Goal: Task Accomplishment & Management: Use online tool/utility

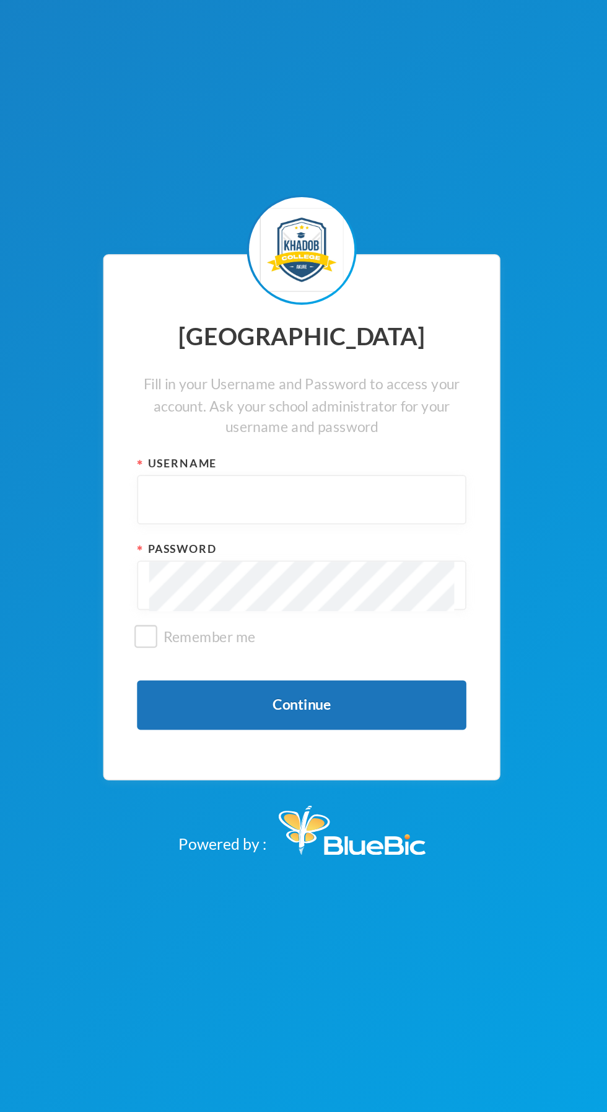
click at [276, 556] on input "text" at bounding box center [304, 543] width 172 height 28
type input "admin"
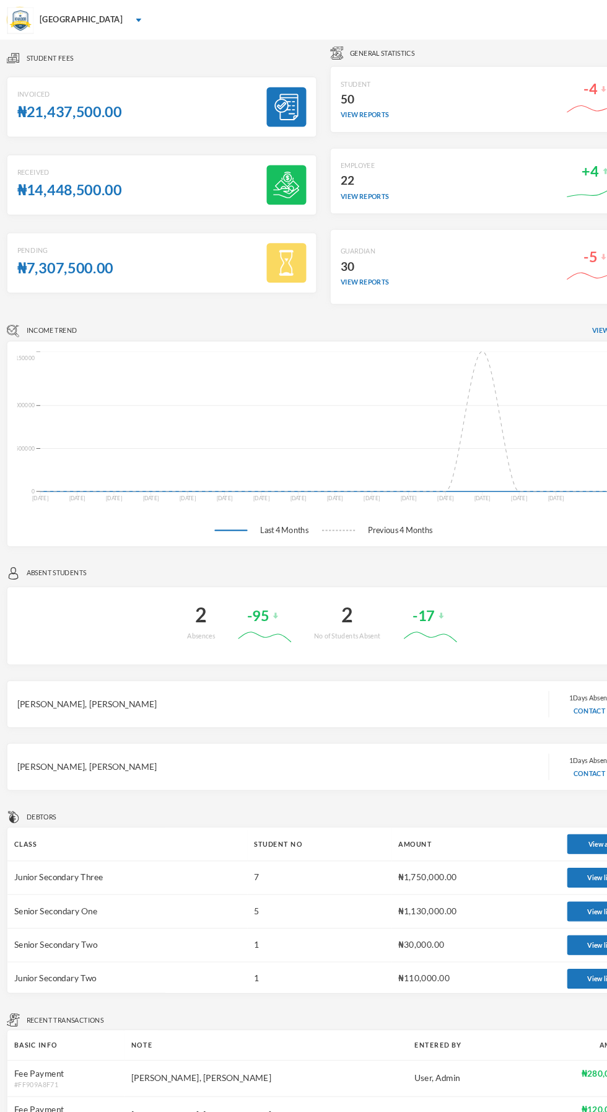
click at [41, 20] on div "[GEOGRAPHIC_DATA]" at bounding box center [76, 18] width 78 height 11
click at [250, 378] on icon "[DATE] Apr [DATE] May [DATE] May [DATE] Jun [DATE] Jun [DATE] Jun [DATE] [DATE]…" at bounding box center [303, 417] width 575 height 174
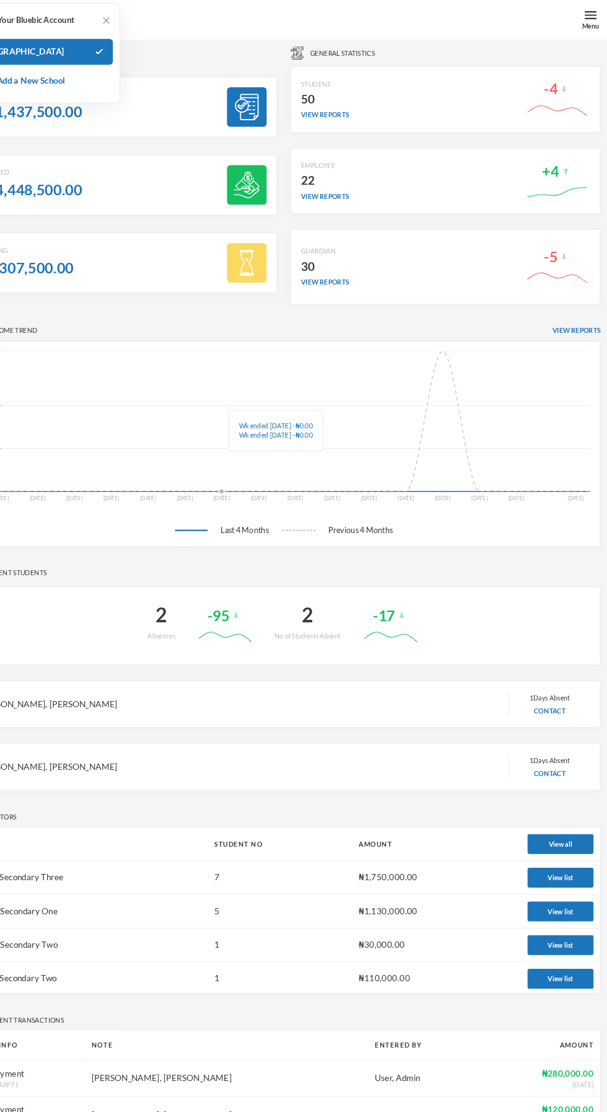
click at [599, 25] on div "Menu" at bounding box center [592, 24] width 16 height 9
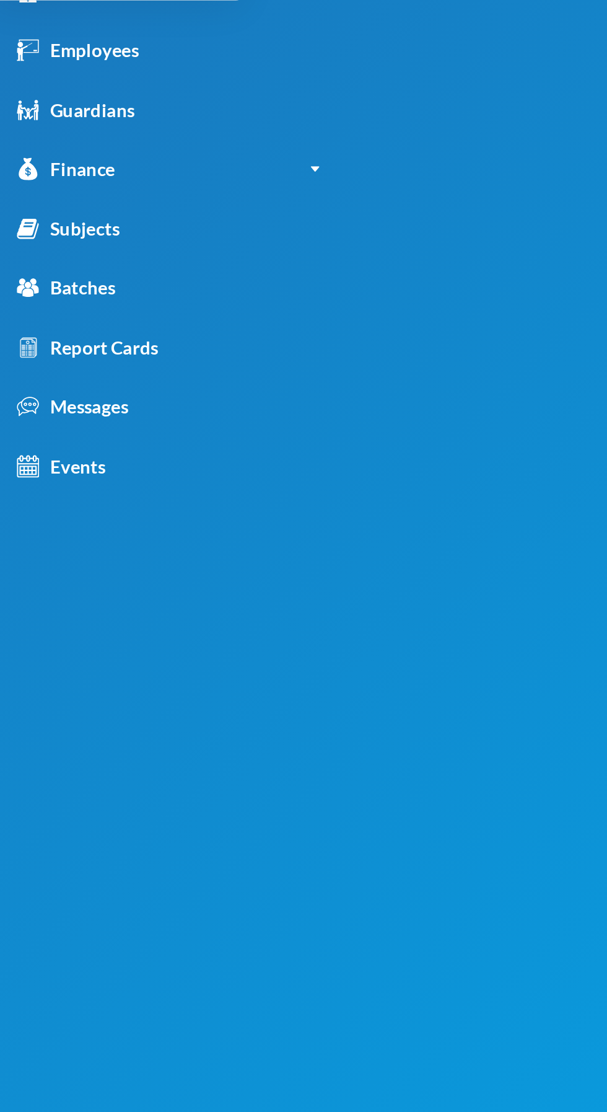
click at [86, 298] on div "Report Cards" at bounding box center [60, 298] width 82 height 16
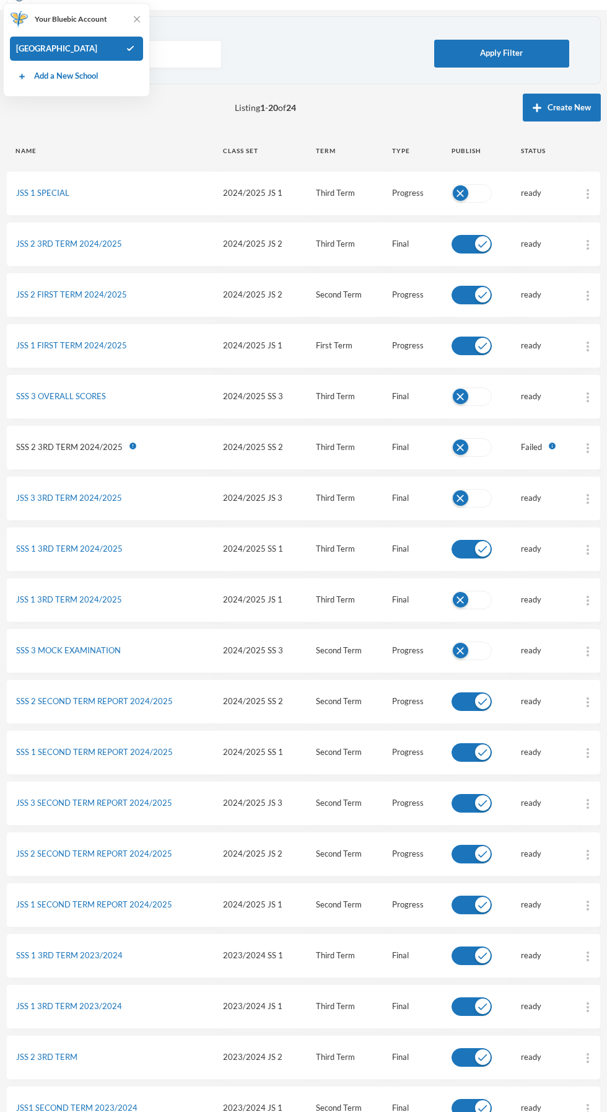
scroll to position [59, 0]
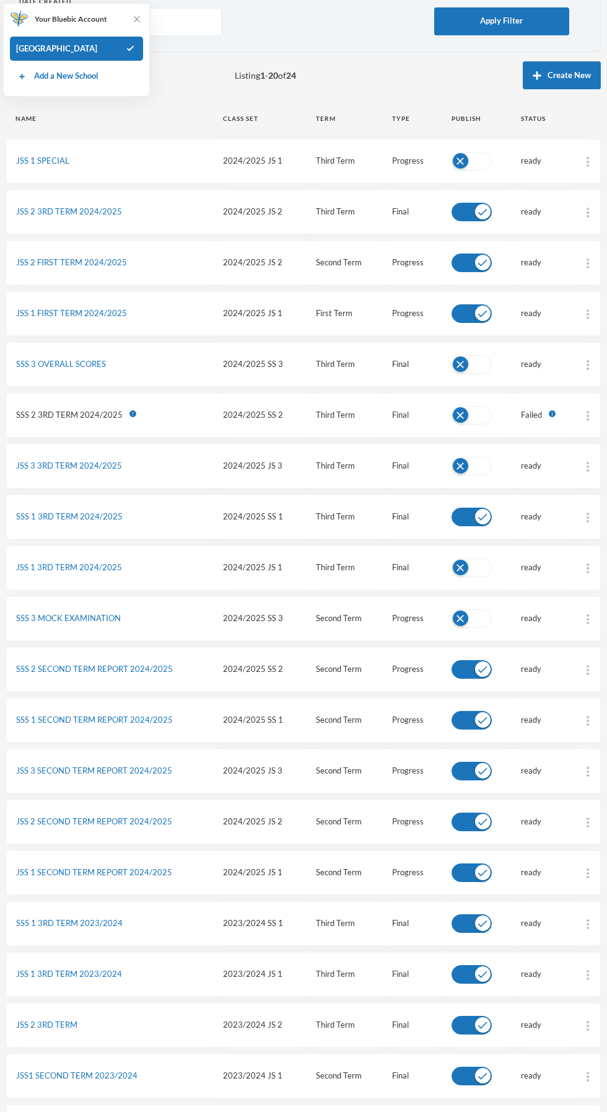
click at [102, 514] on link "SSS 1 3RD TERM 2024/2025" at bounding box center [69, 516] width 107 height 10
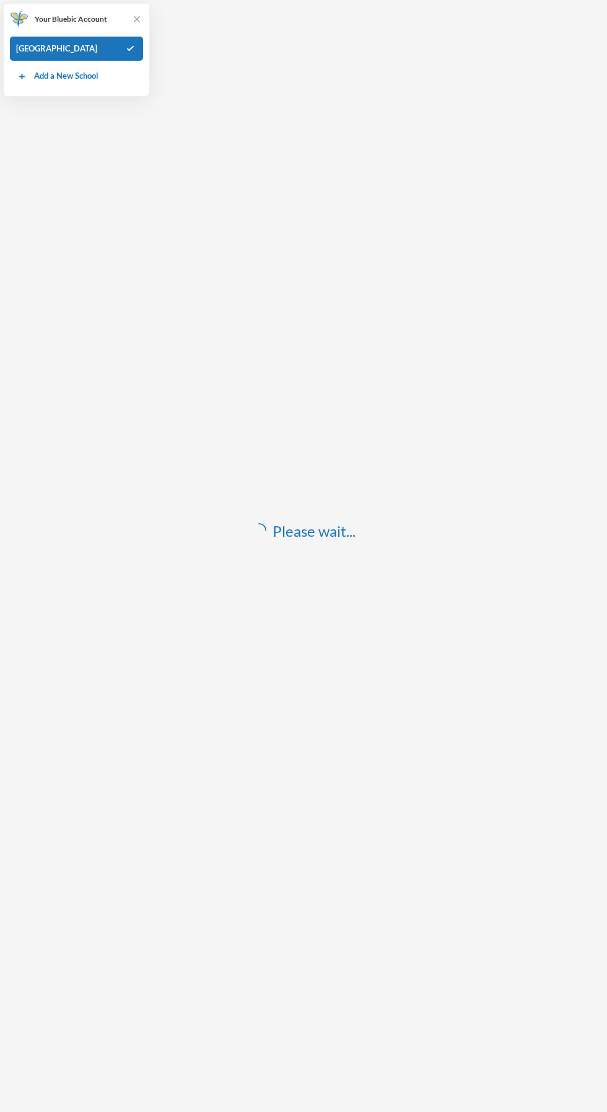
scroll to position [37, 0]
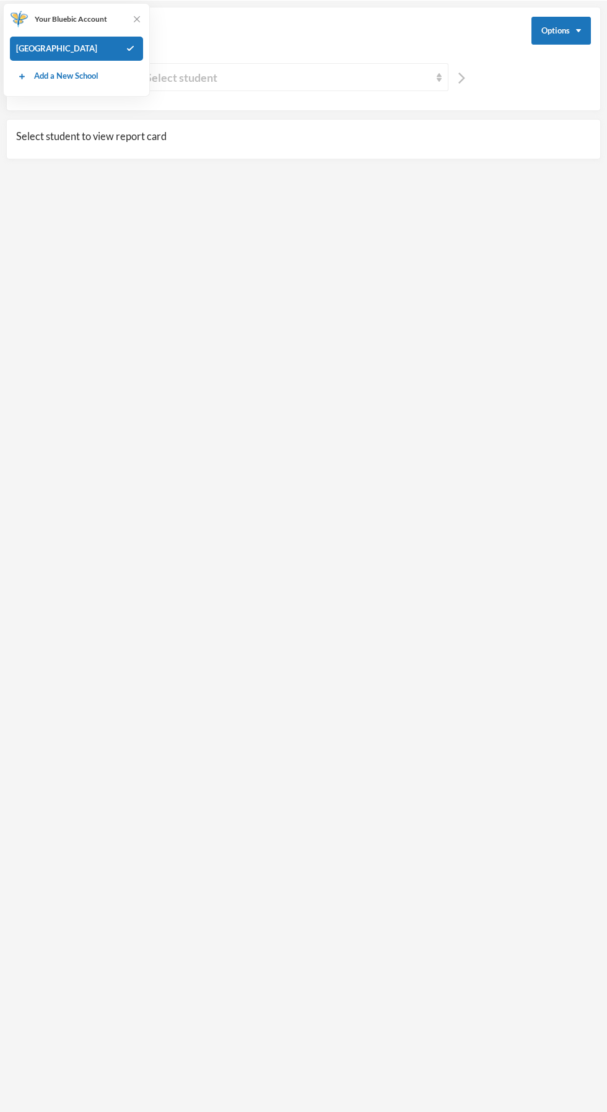
click at [335, 79] on div "Select student" at bounding box center [288, 77] width 285 height 17
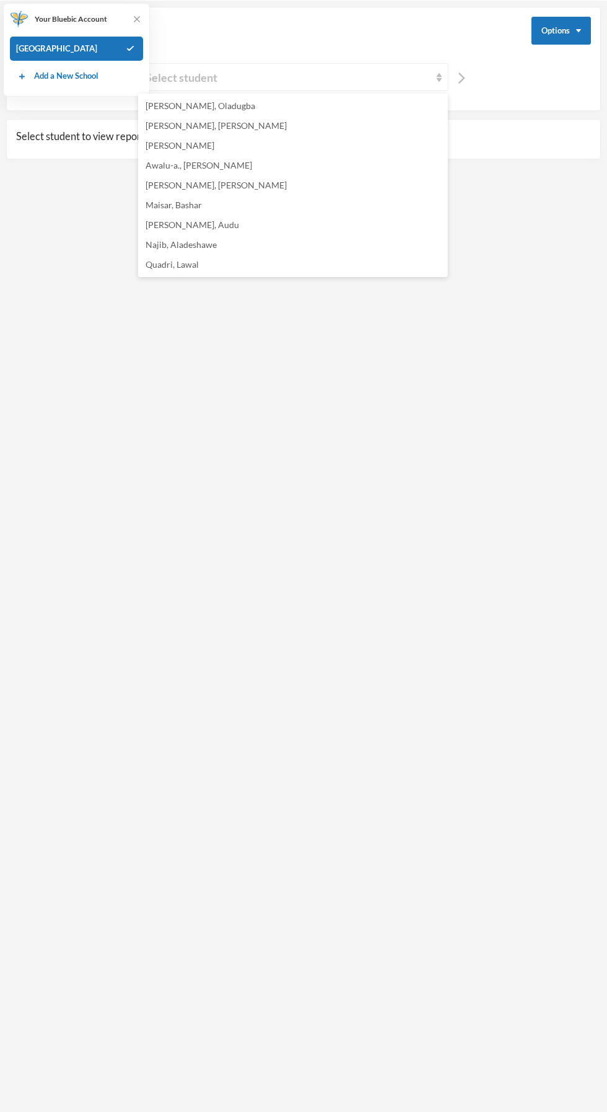
click at [188, 183] on span "[PERSON_NAME], [PERSON_NAME]" at bounding box center [216, 185] width 141 height 11
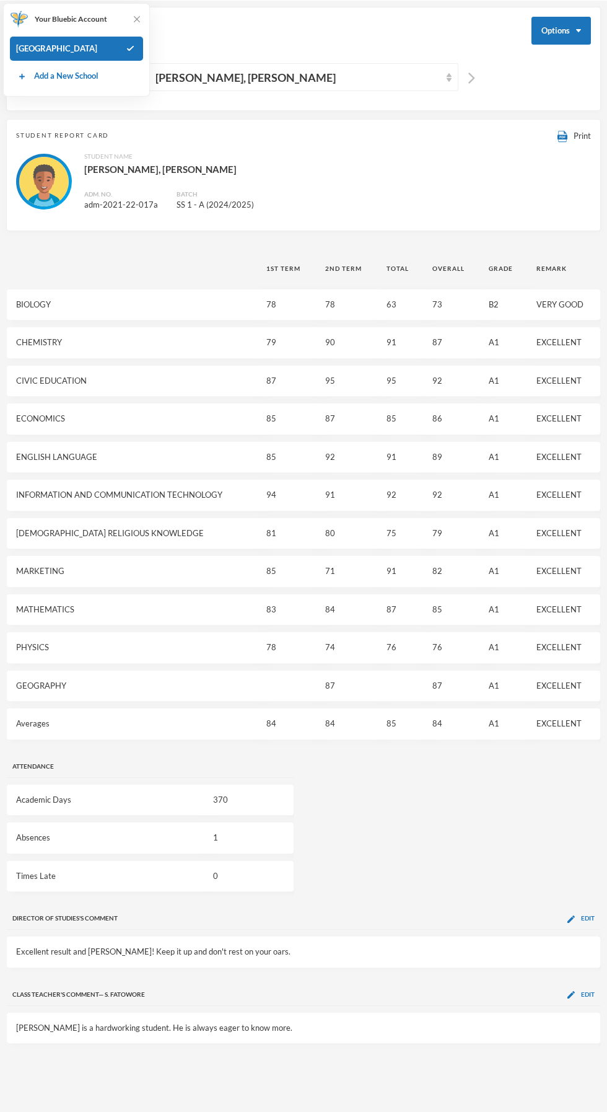
click at [585, 134] on span "Print" at bounding box center [582, 136] width 17 height 10
click at [312, 74] on div "[PERSON_NAME], [PERSON_NAME]" at bounding box center [298, 77] width 285 height 17
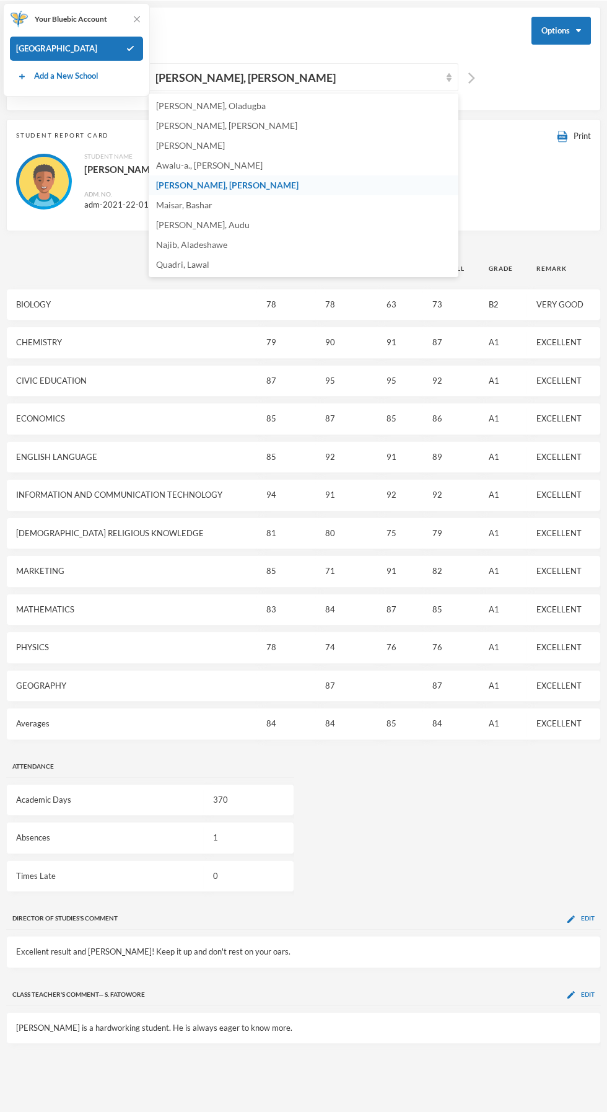
click at [209, 223] on span "[PERSON_NAME], Audu" at bounding box center [203, 224] width 94 height 11
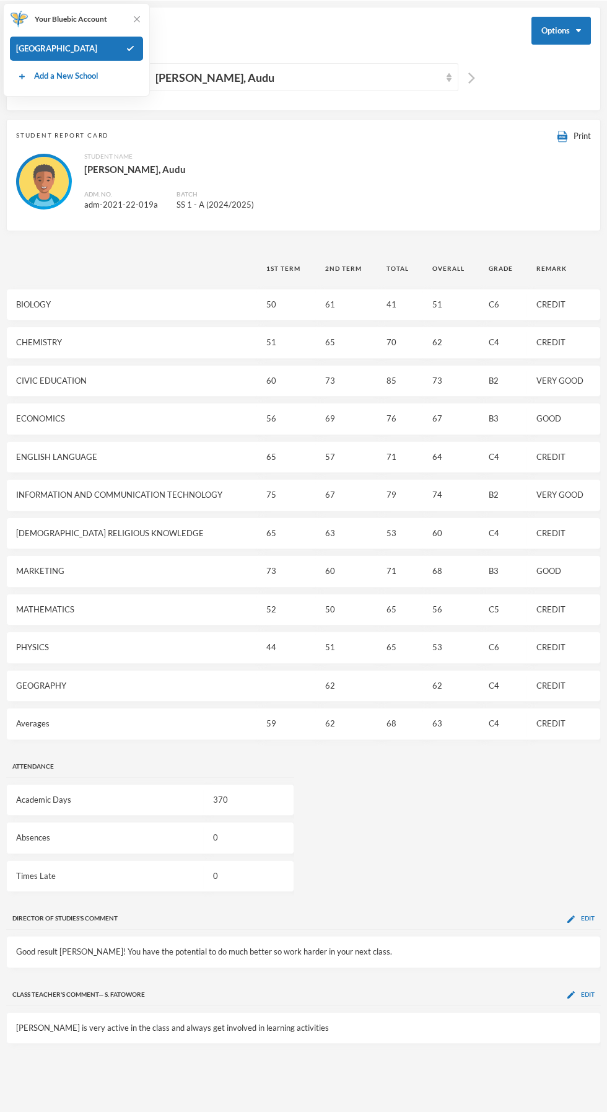
click at [583, 139] on span "Print" at bounding box center [582, 136] width 17 height 10
